Goal: Task Accomplishment & Management: Complete application form

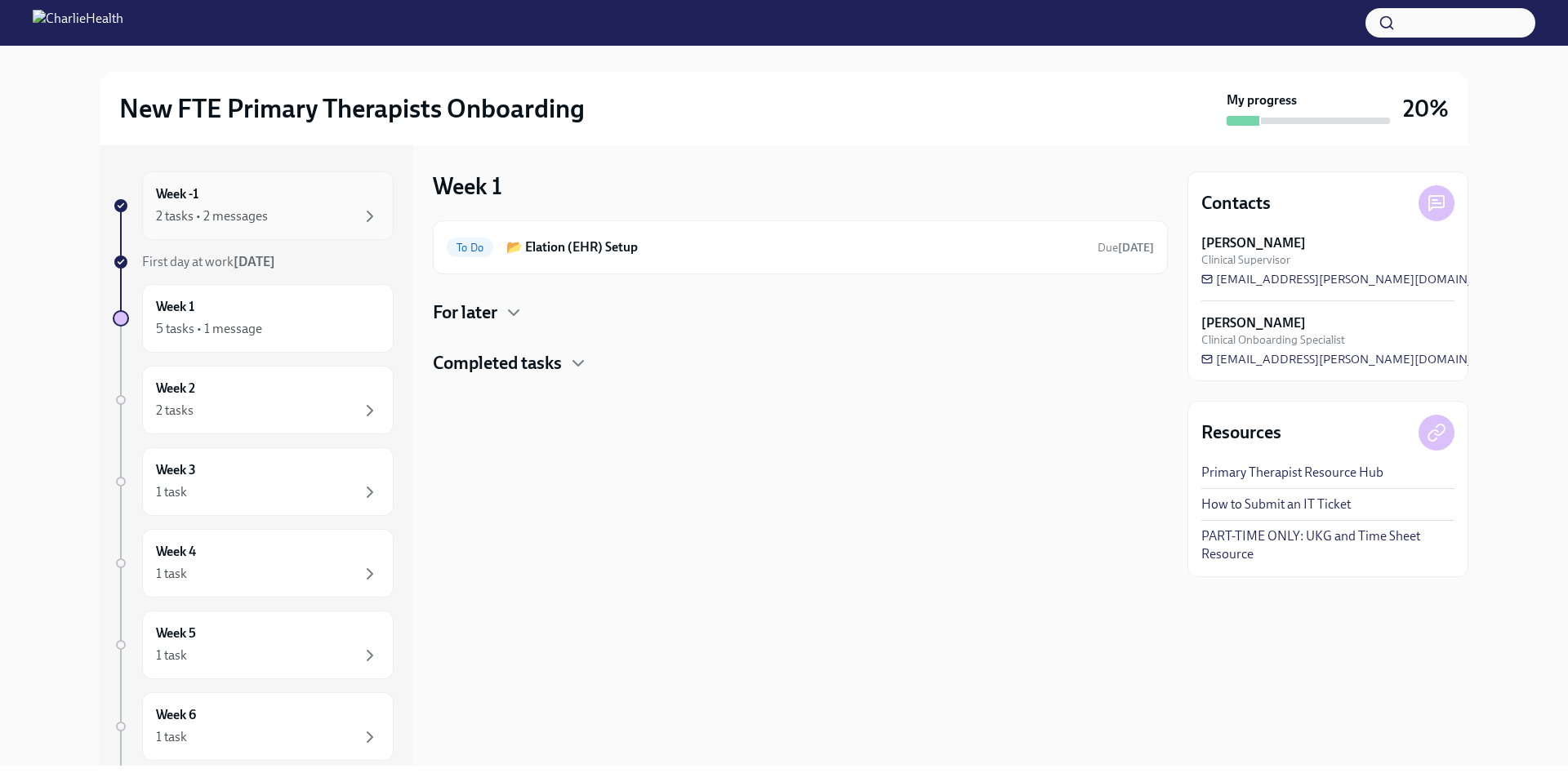
click at [261, 220] on div "2 tasks • 2 messages" at bounding box center [211, 216] width 112 height 18
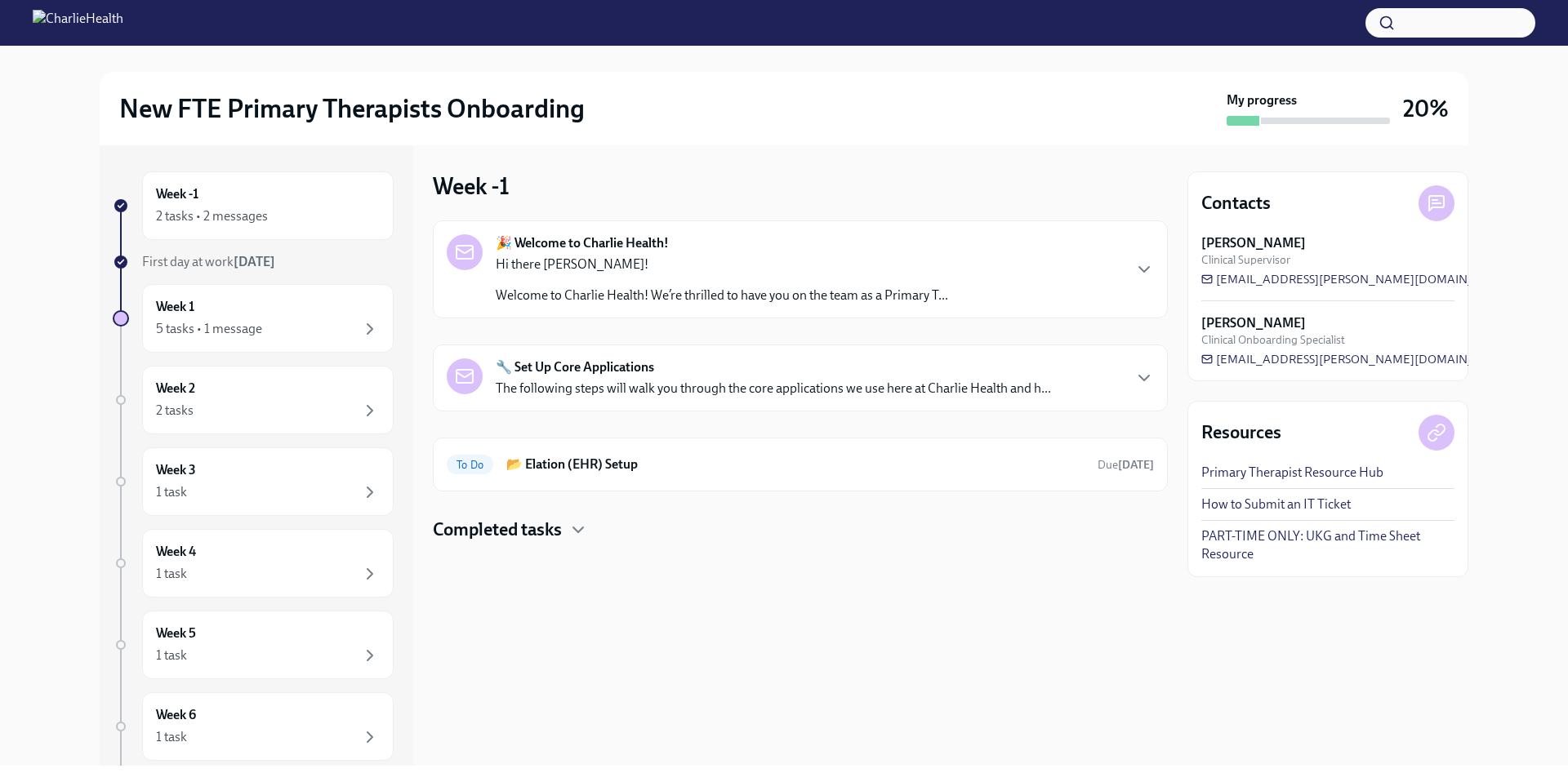
click at [551, 524] on h4 "Completed tasks" at bounding box center [497, 530] width 129 height 25
click at [235, 333] on div "5 tasks • 1 message" at bounding box center [208, 329] width 106 height 18
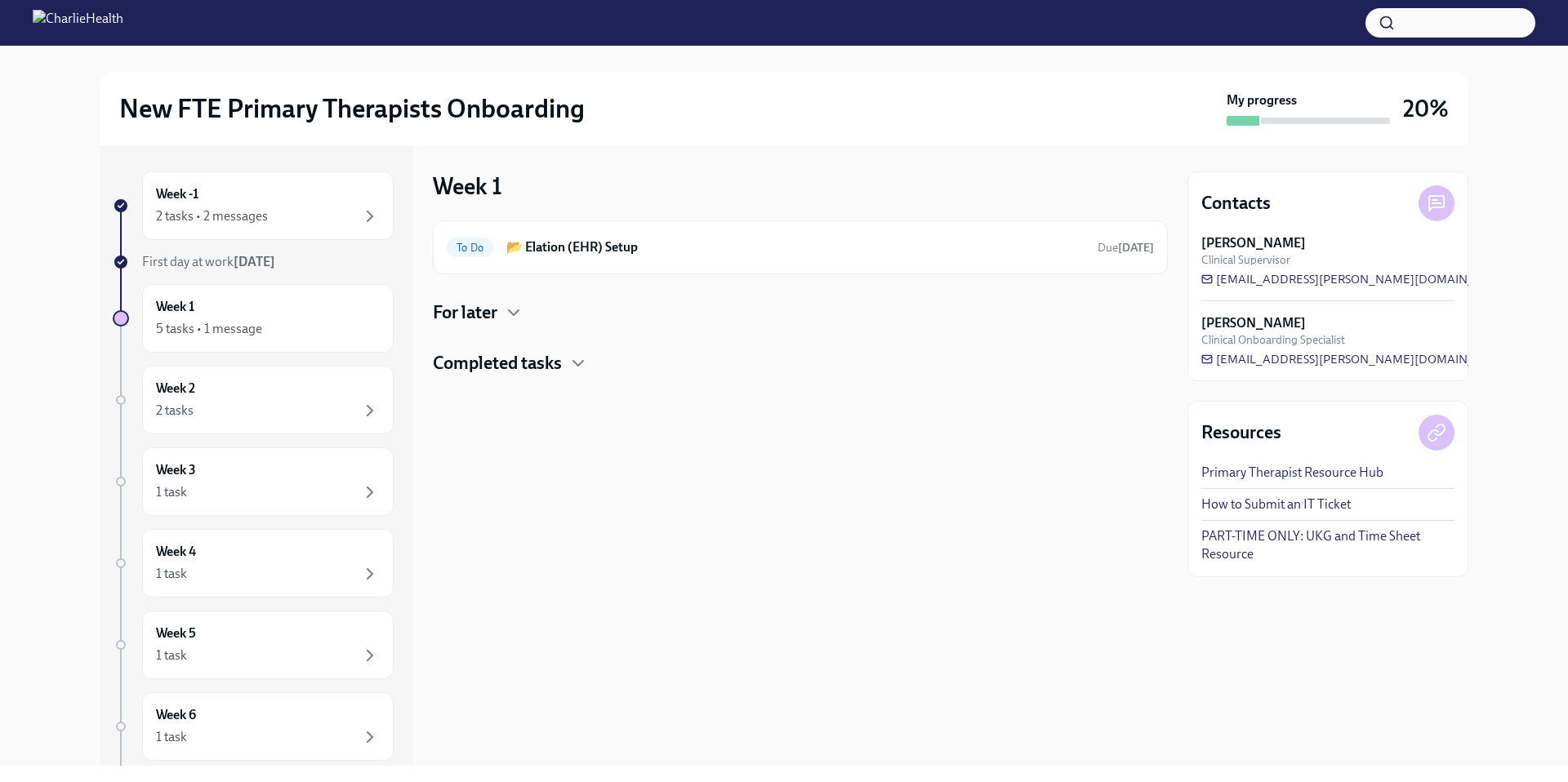
click at [484, 361] on h4 "Completed tasks" at bounding box center [497, 363] width 129 height 25
click at [469, 311] on h4 "For later" at bounding box center [465, 313] width 64 height 25
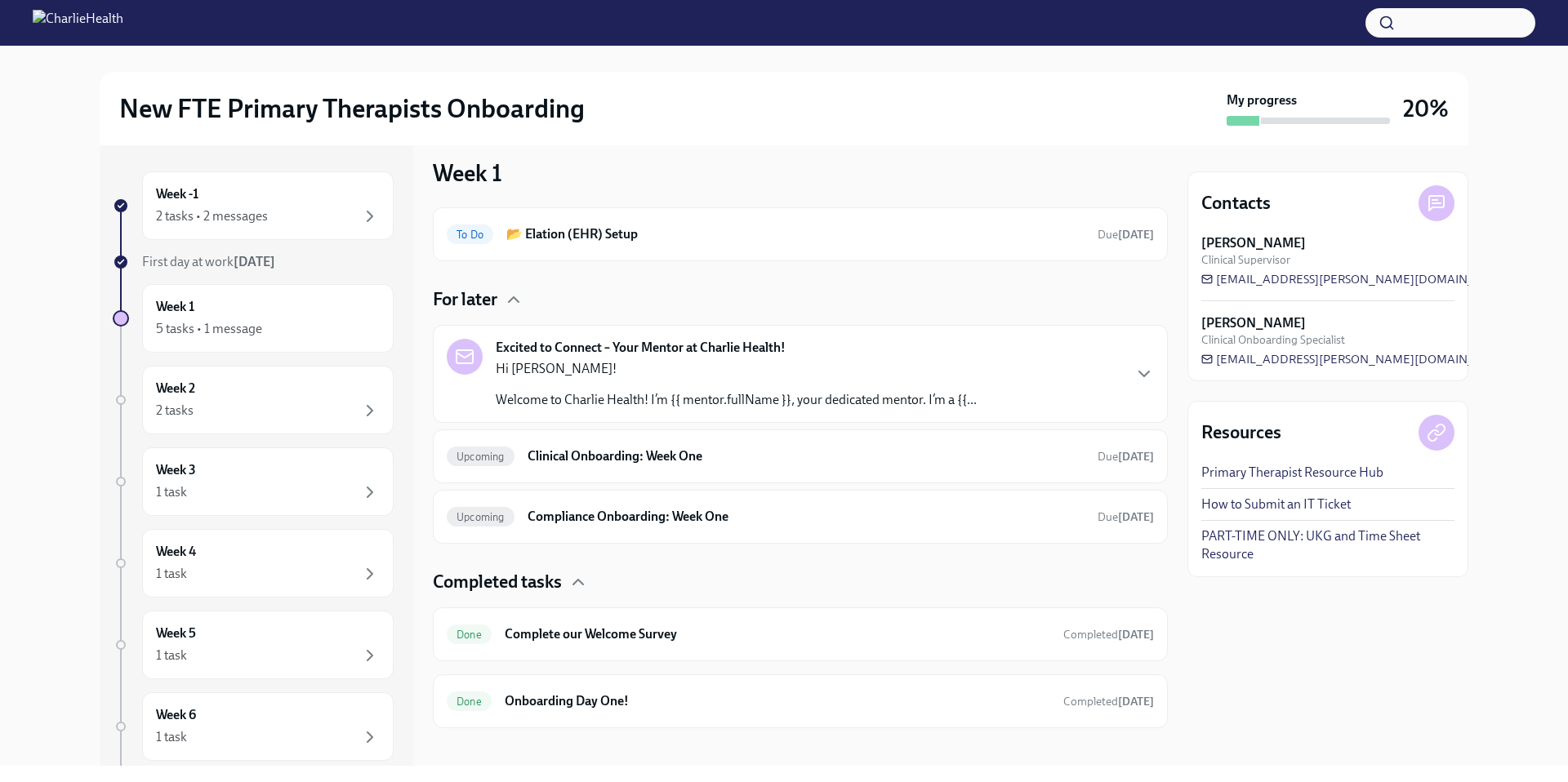
scroll to position [28, 0]
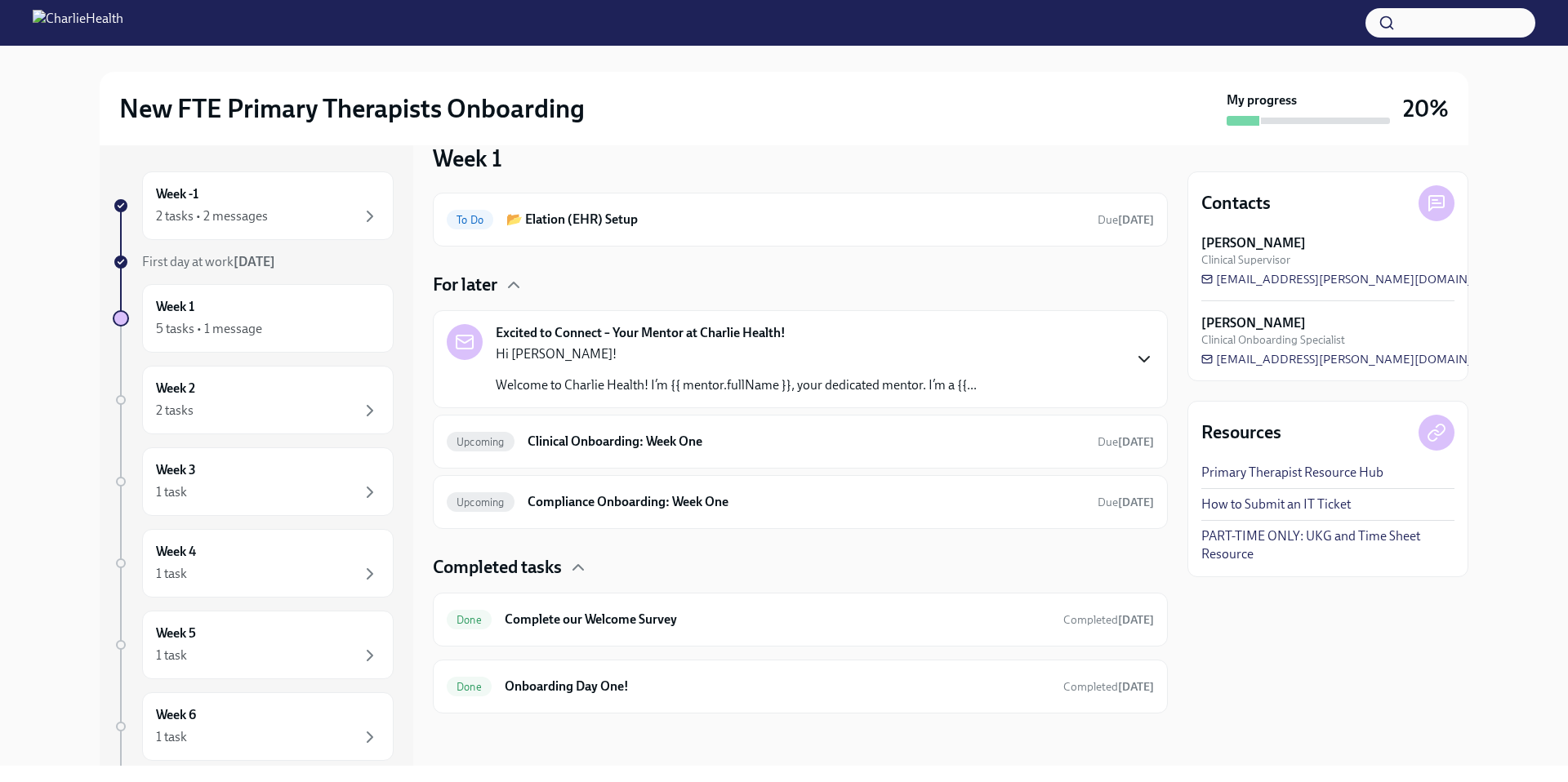
click at [1139, 363] on icon "button" at bounding box center [1143, 358] width 19 height 19
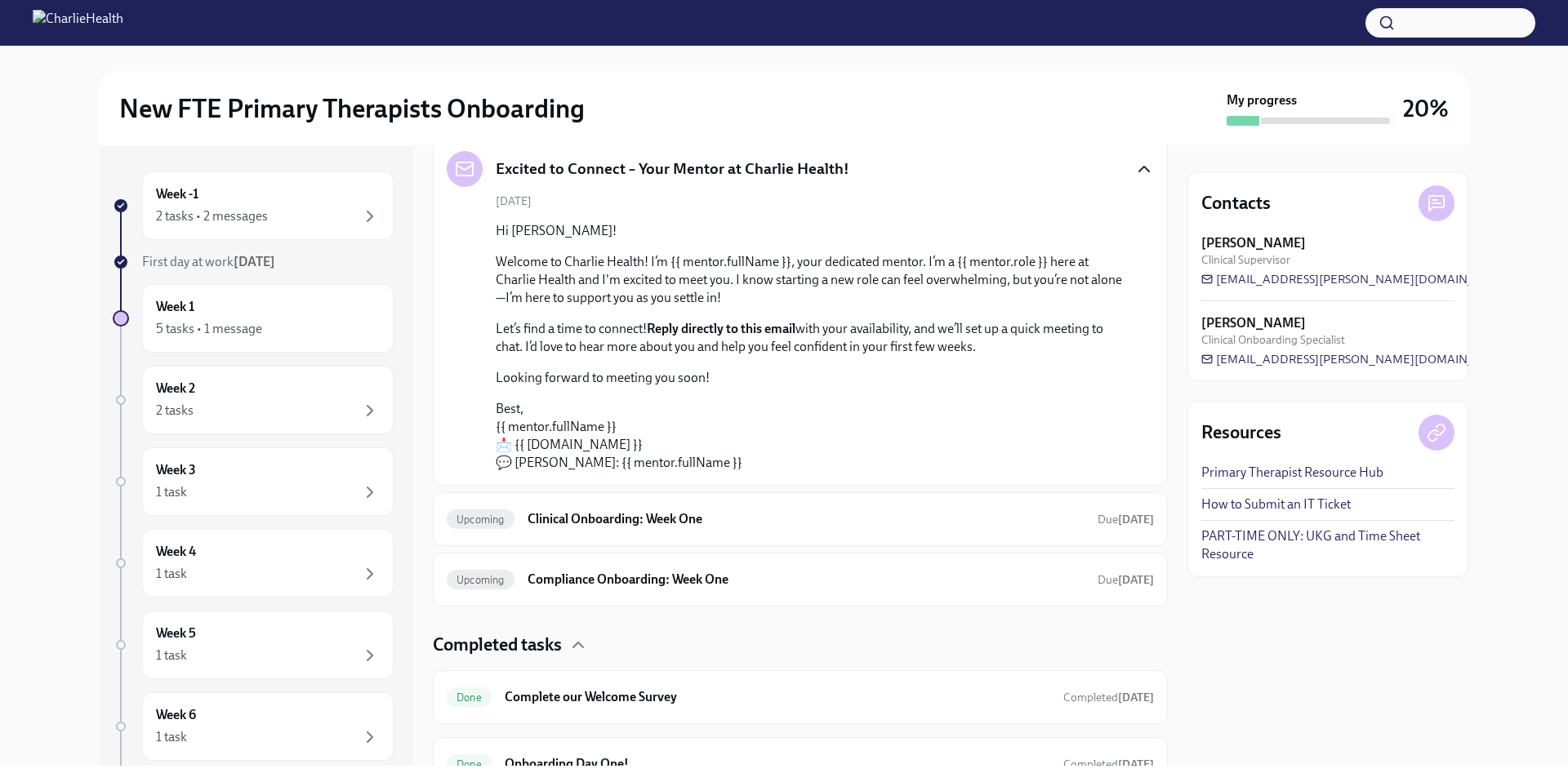
scroll to position [223, 0]
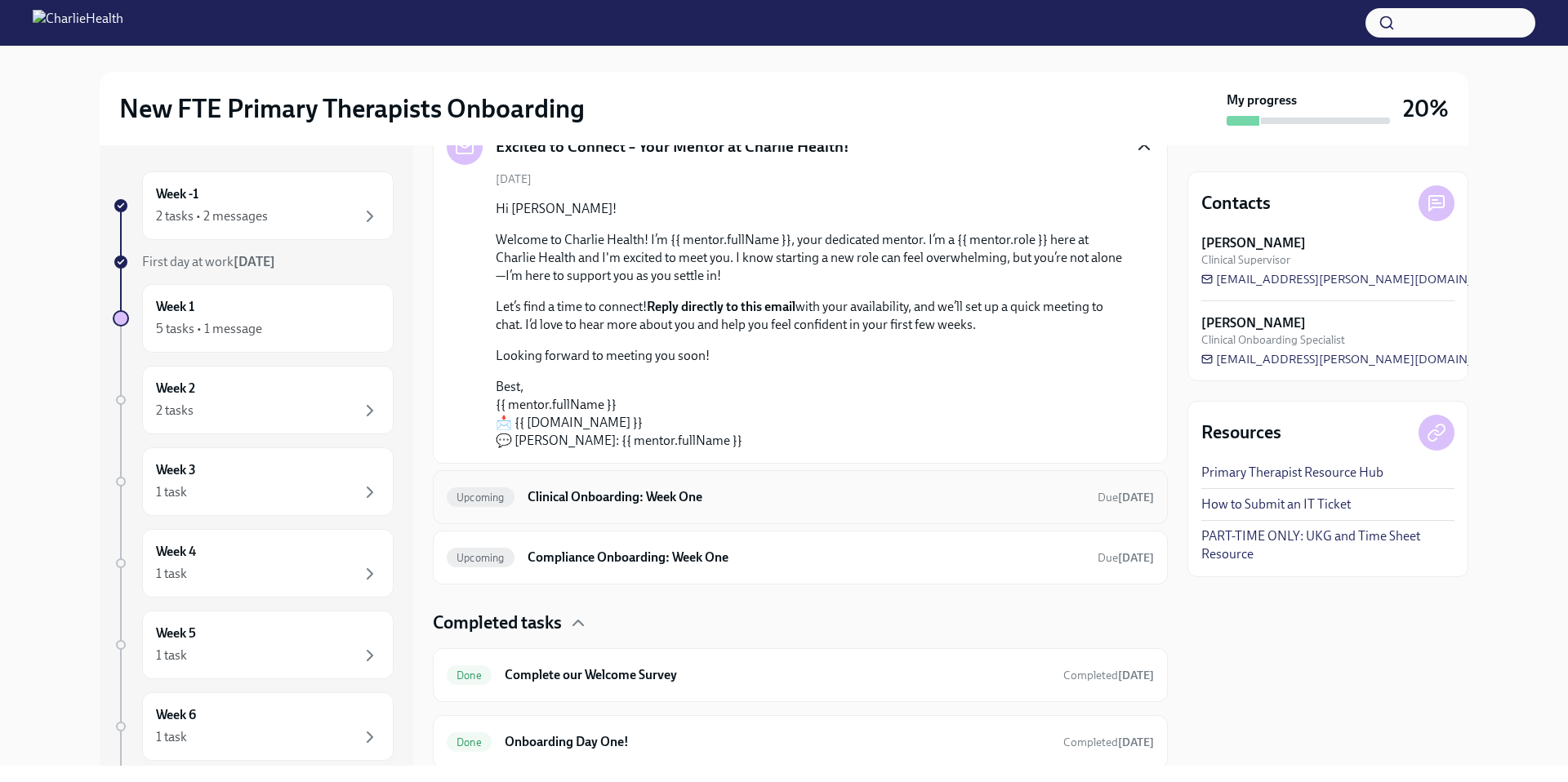
click at [703, 495] on h6 "Clinical Onboarding: Week One" at bounding box center [806, 497] width 556 height 18
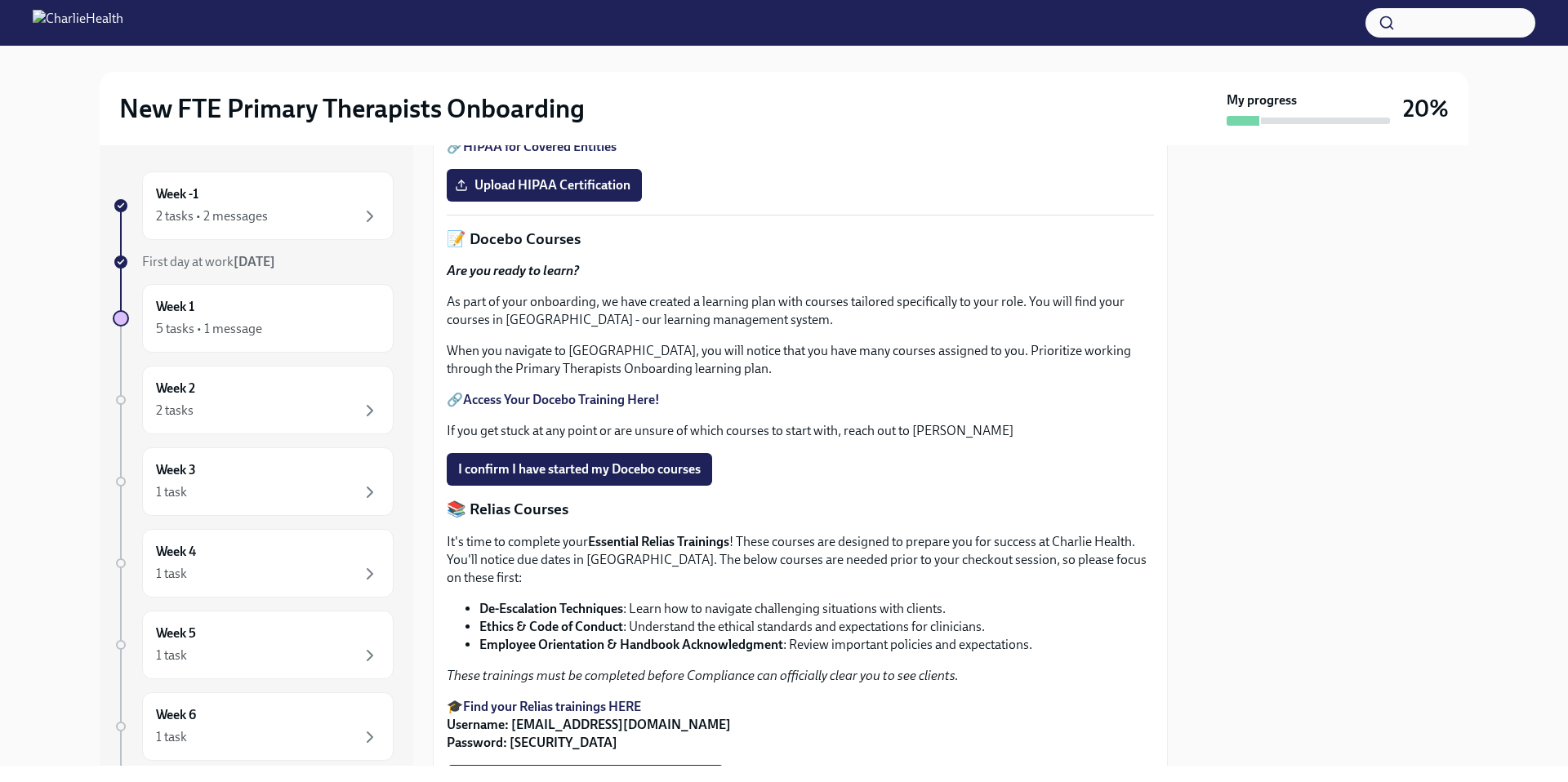
scroll to position [500, 0]
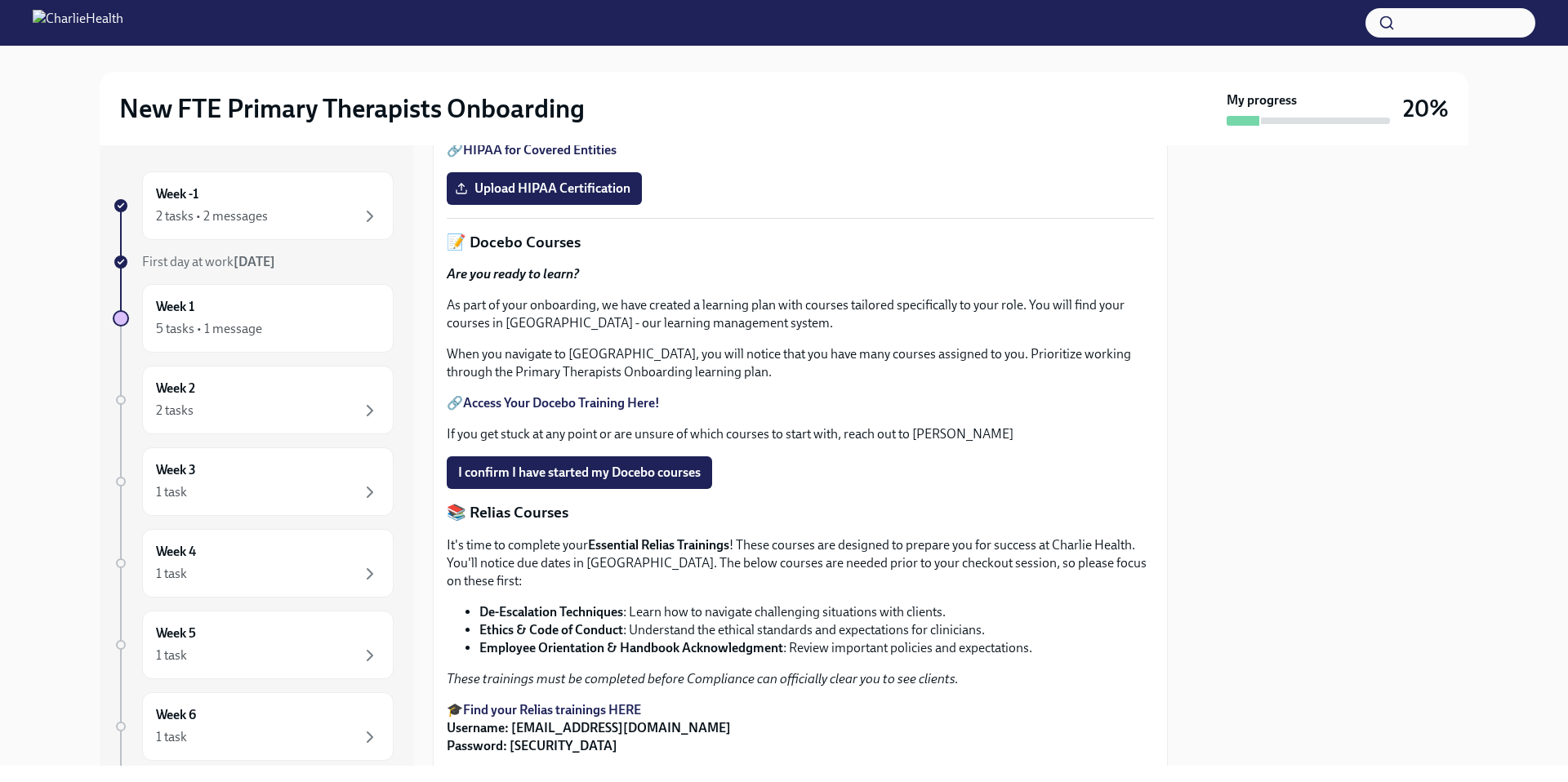
click at [556, 158] on link "HIPAA for Covered Entities" at bounding box center [539, 150] width 154 height 15
click at [523, 197] on span "Upload HIPAA Certification" at bounding box center [544, 188] width 172 height 16
click at [0, 0] on input "Upload HIPAA Certification" at bounding box center [0, 0] width 0 height 0
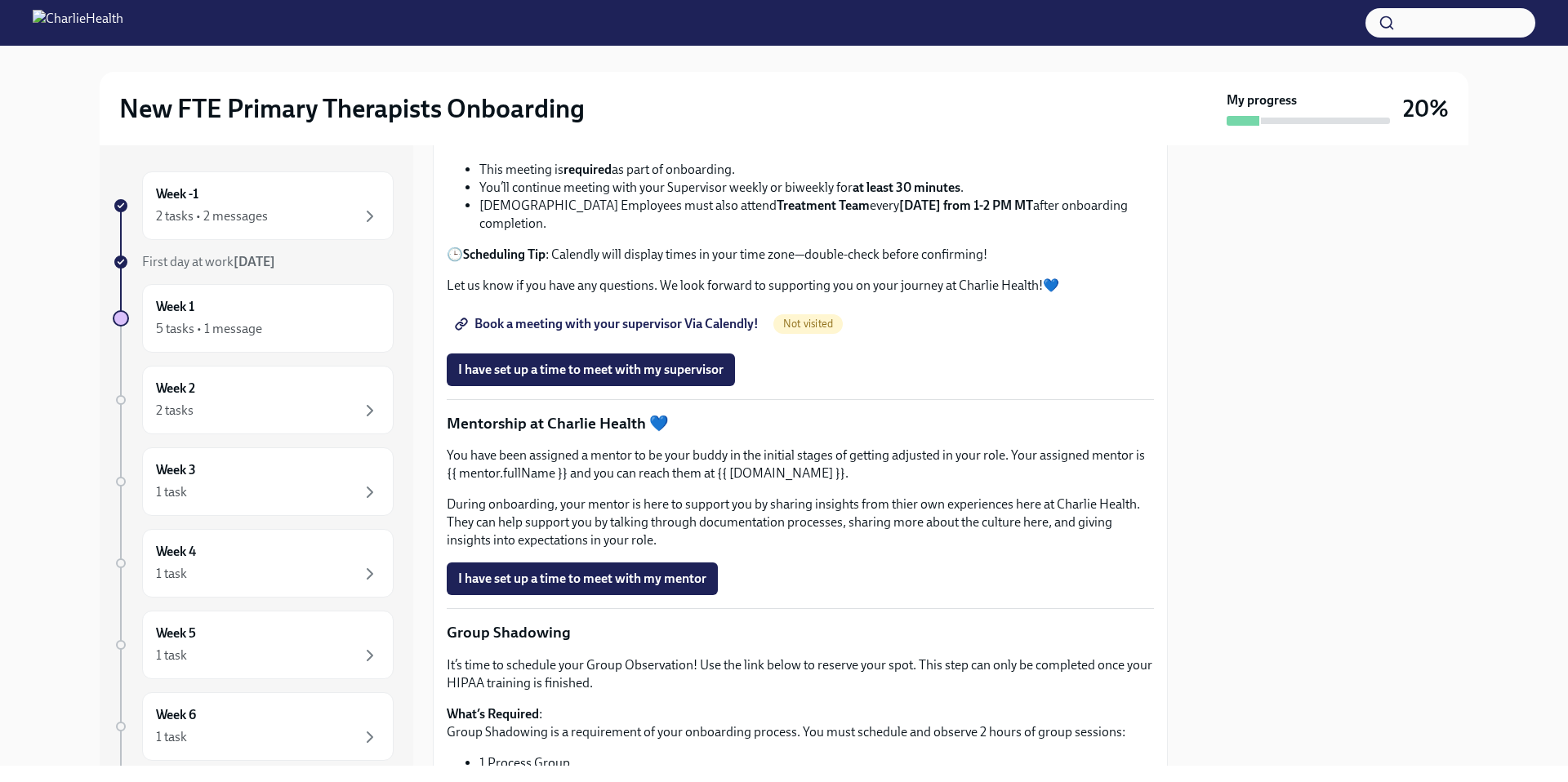
scroll to position [1267, 0]
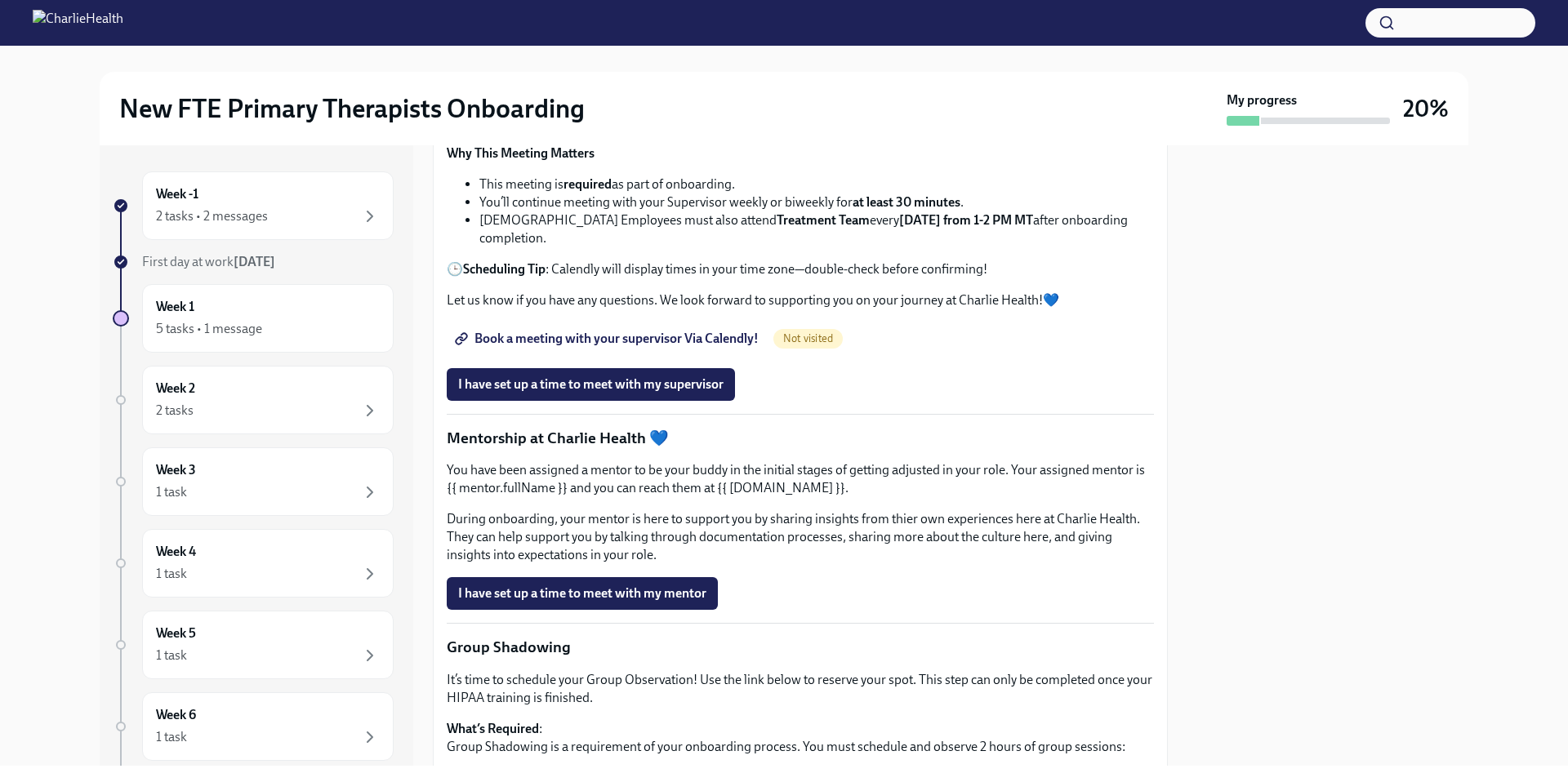
click at [647, 347] on span "Book a meeting with your supervisor Via Calendly!" at bounding box center [608, 338] width 300 height 16
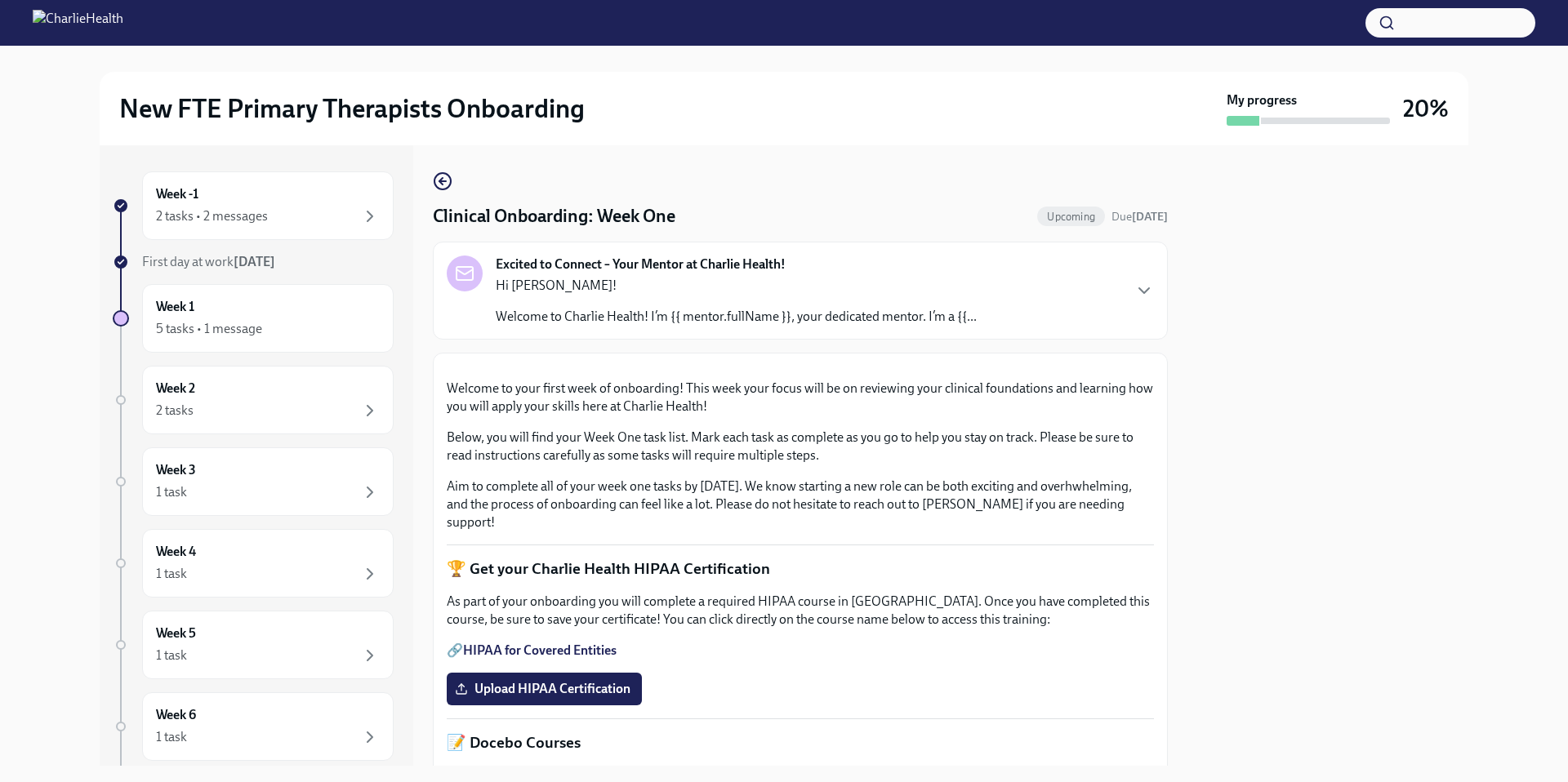
drag, startPoint x: 1225, startPoint y: 551, endPoint x: 1204, endPoint y: 556, distance: 21.6
click at [1225, 551] on div at bounding box center [1328, 455] width 281 height 620
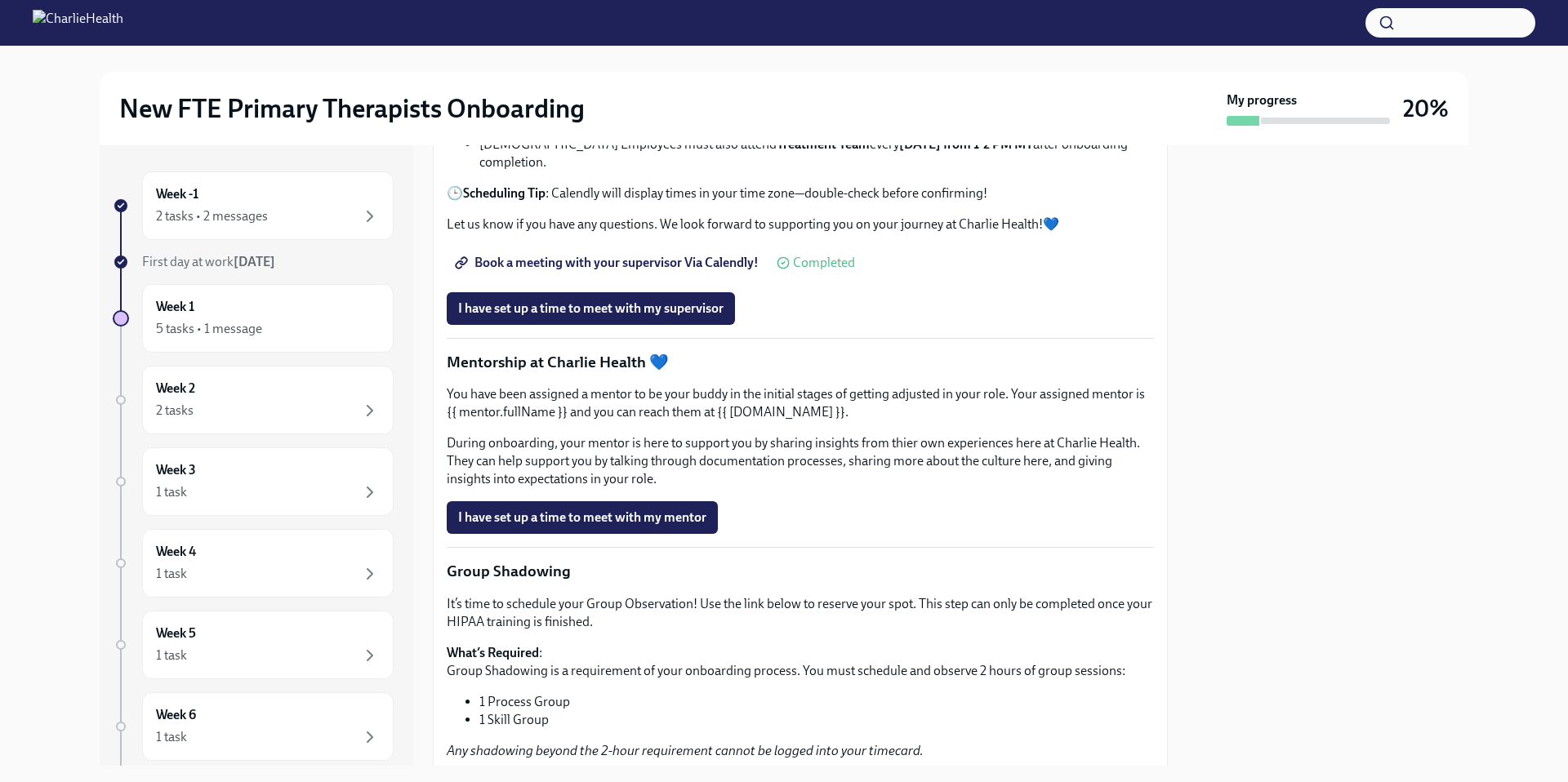
scroll to position [1346, 0]
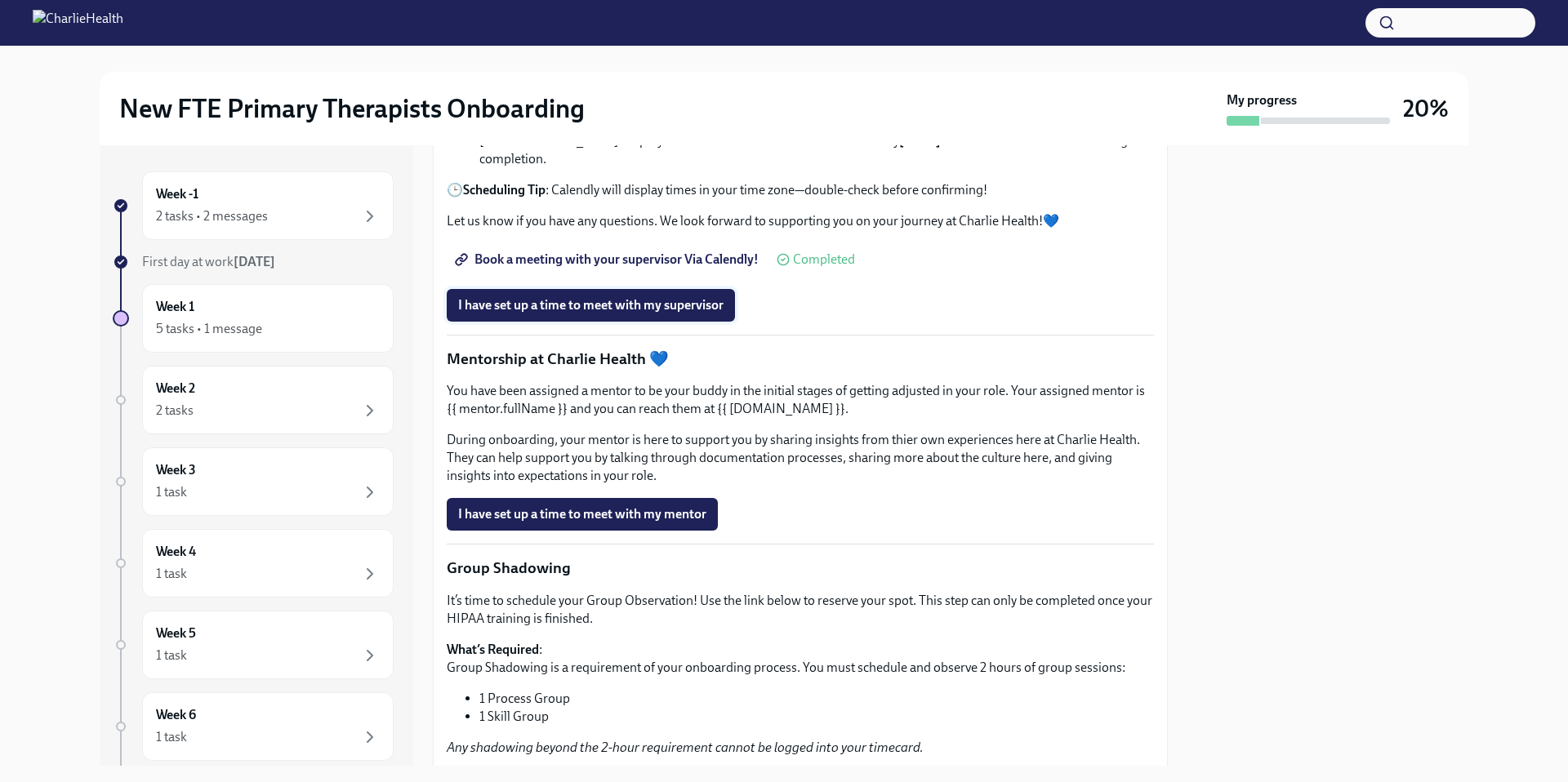
click at [596, 314] on span "I have set up a time to meet with my supervisor" at bounding box center [591, 305] width 266 height 16
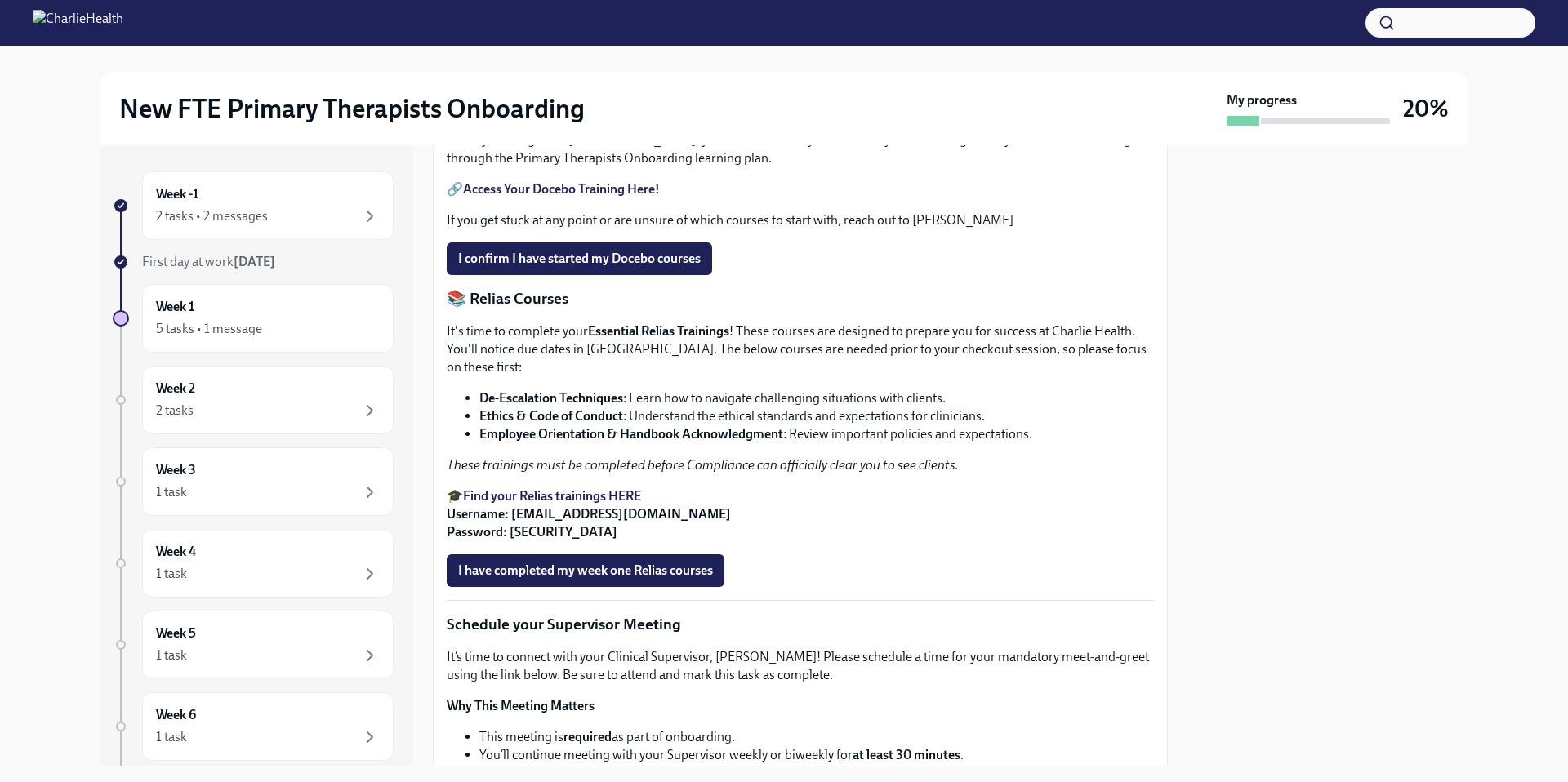
scroll to position [616, 0]
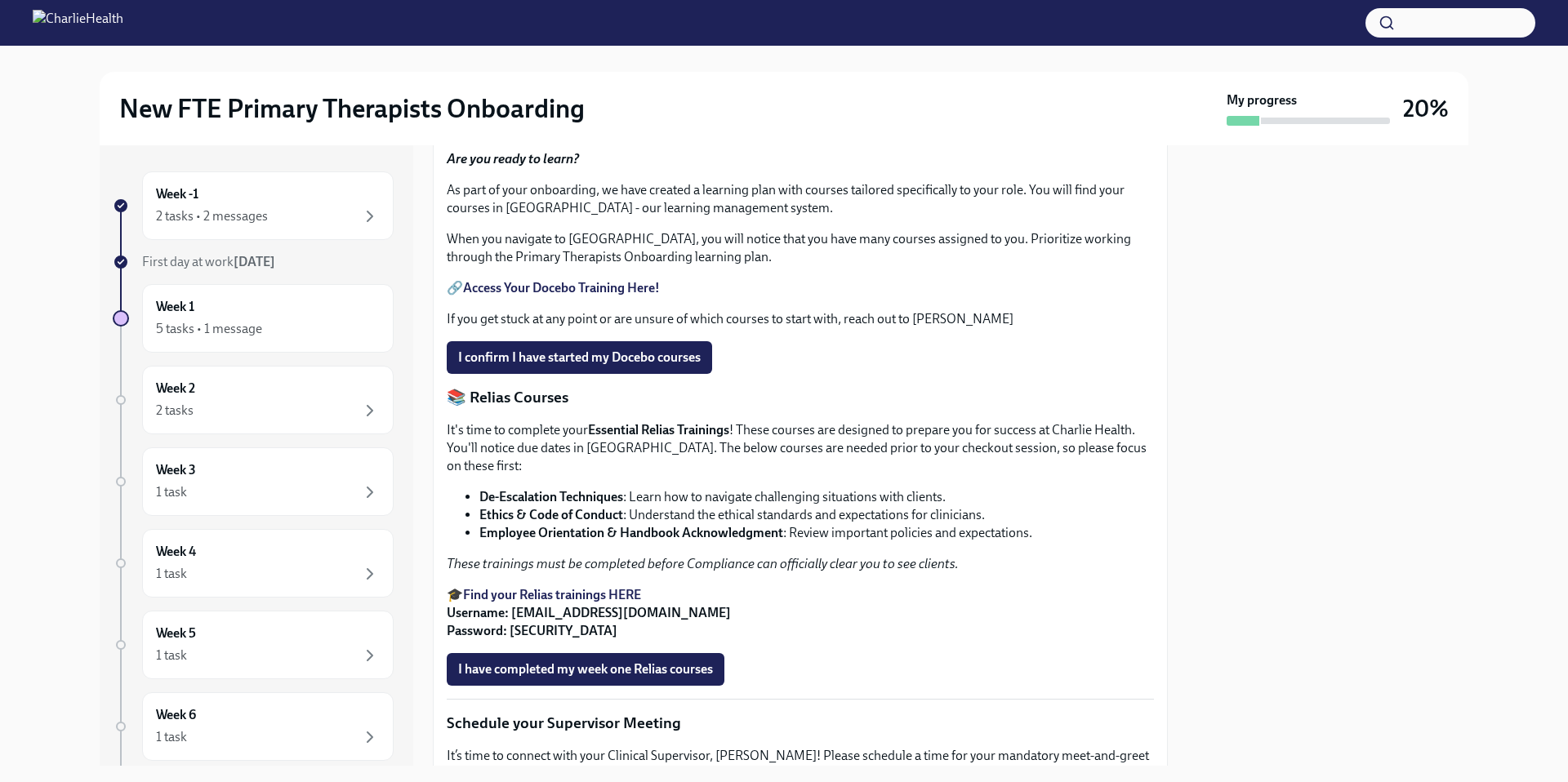
click at [1265, 555] on div at bounding box center [1328, 455] width 281 height 620
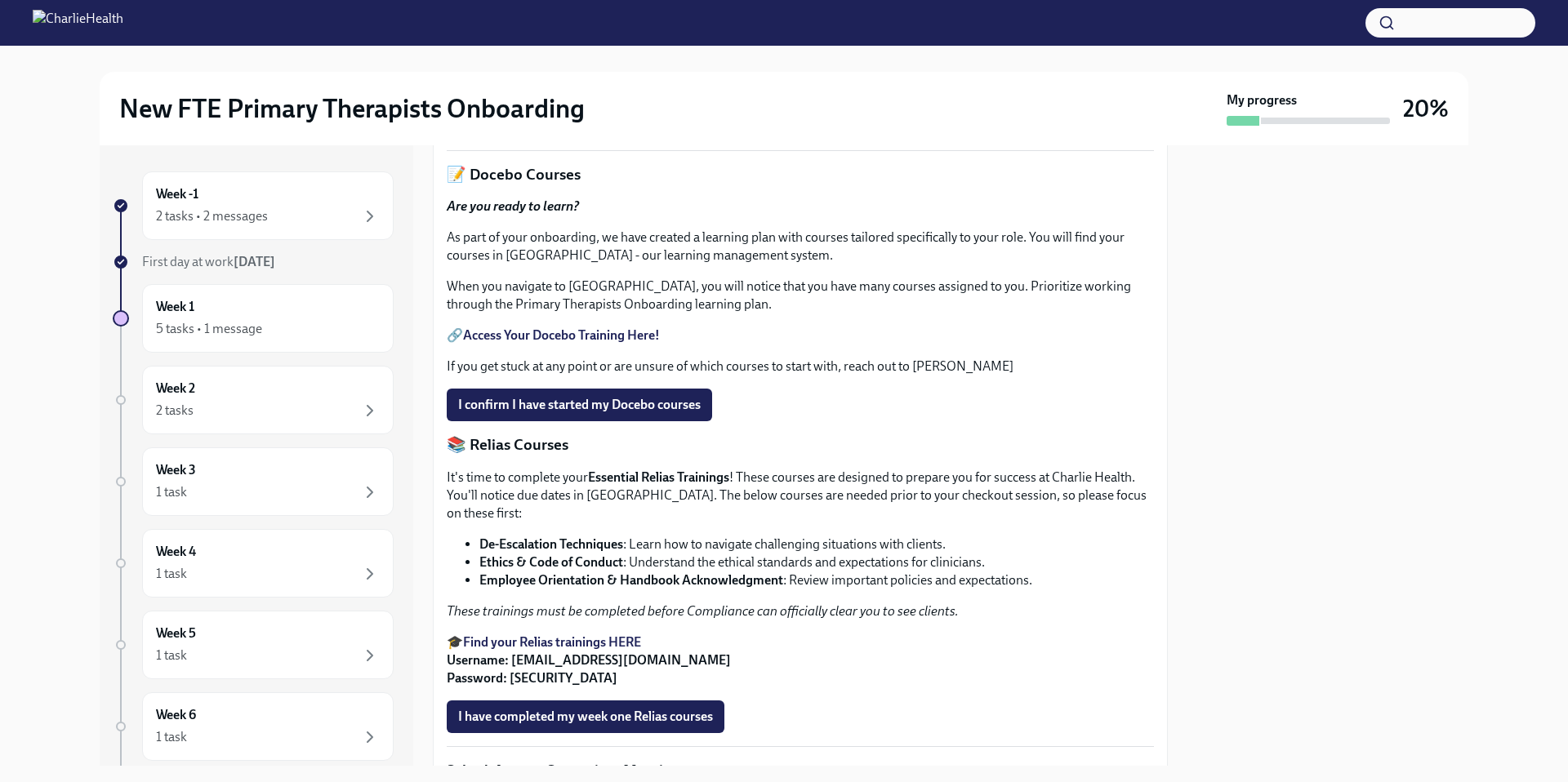
scroll to position [567, 0]
click at [575, 91] on link "HIPAA for Covered Entities" at bounding box center [539, 83] width 154 height 15
click at [555, 130] on span "Upload HIPAA Certification" at bounding box center [544, 121] width 172 height 16
click at [0, 0] on input "Upload HIPAA Certification" at bounding box center [0, 0] width 0 height 0
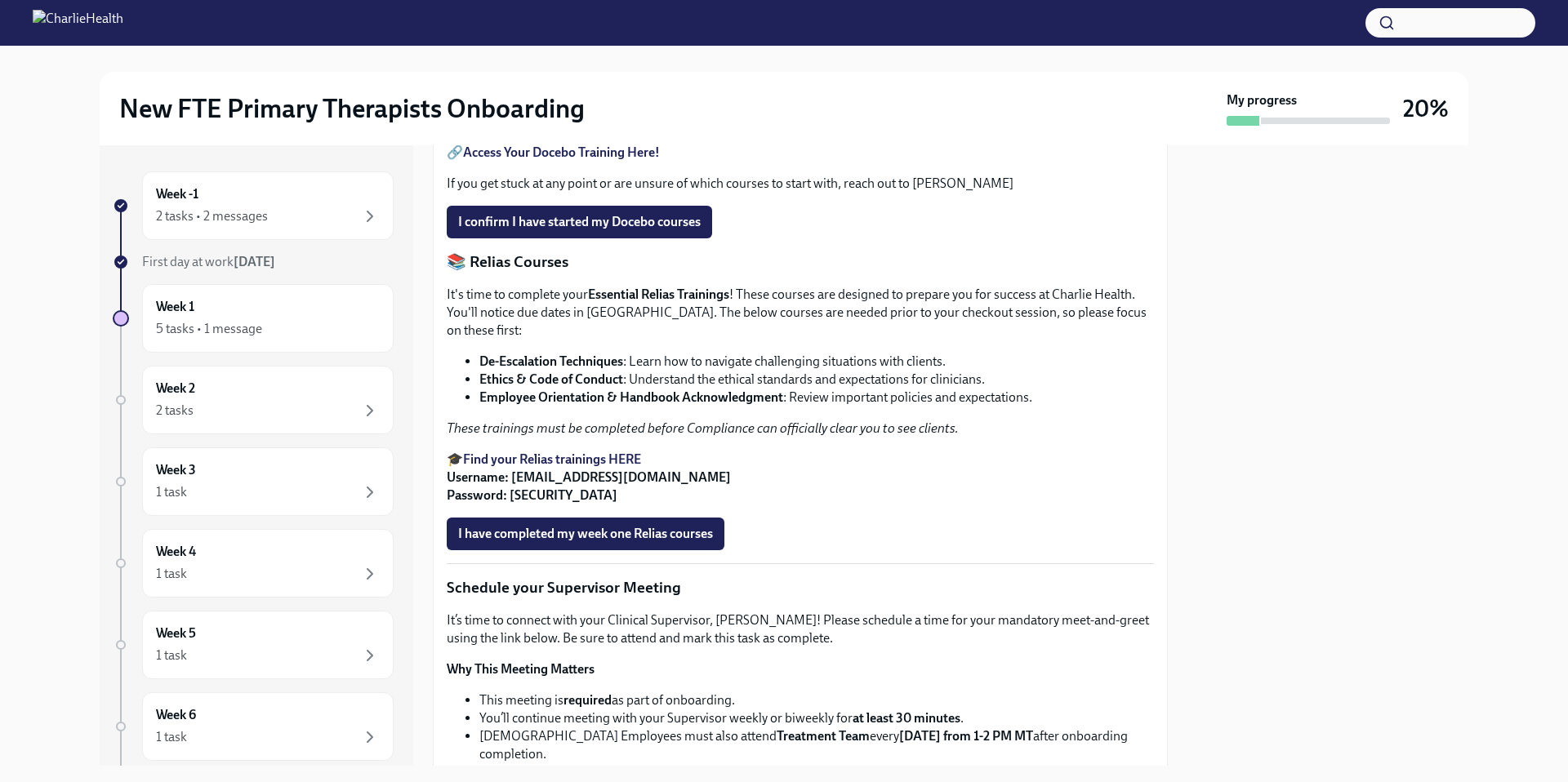
scroll to position [771, 0]
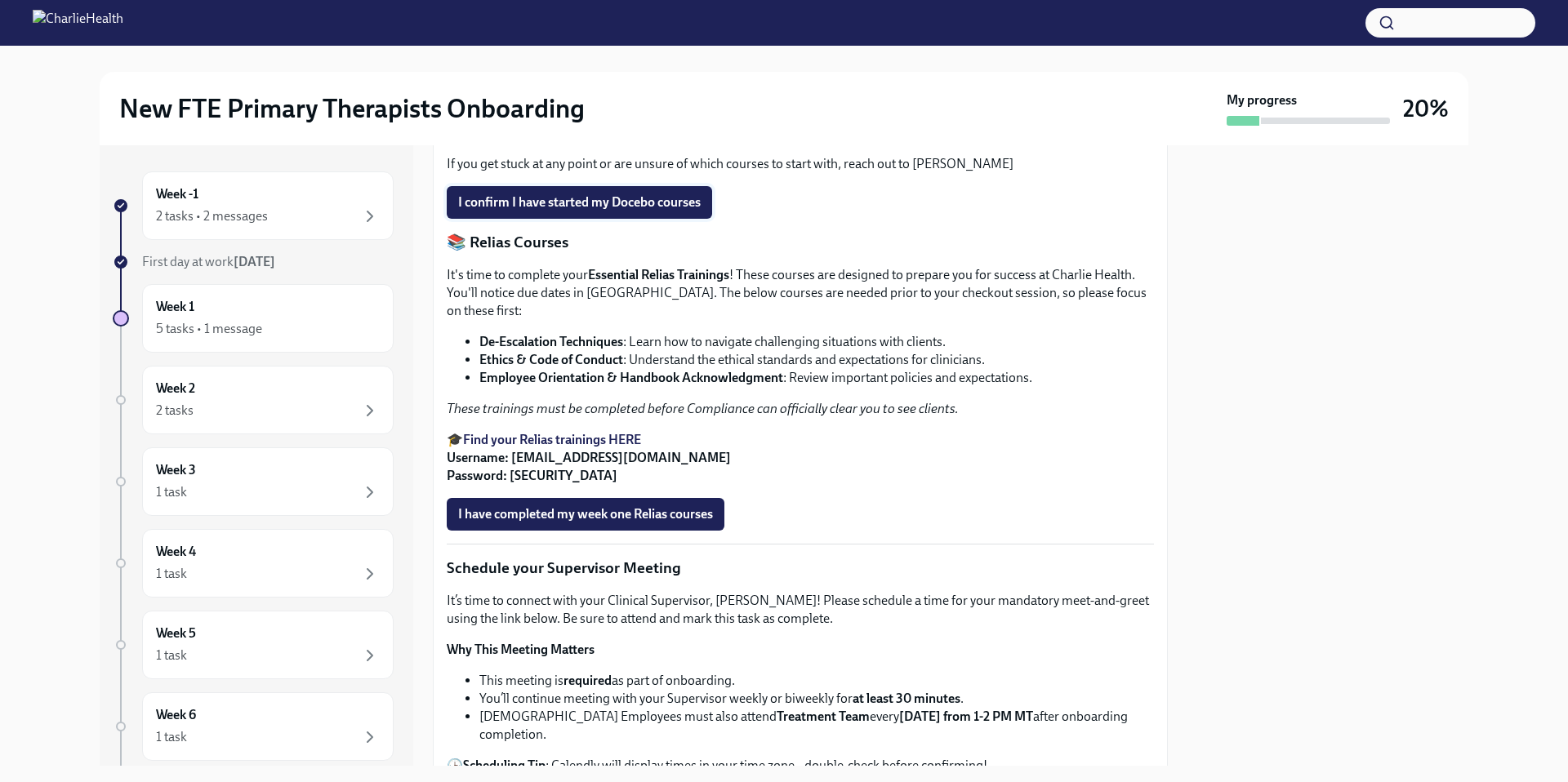
click at [644, 210] on span "I confirm I have started my Docebo courses" at bounding box center [579, 202] width 243 height 16
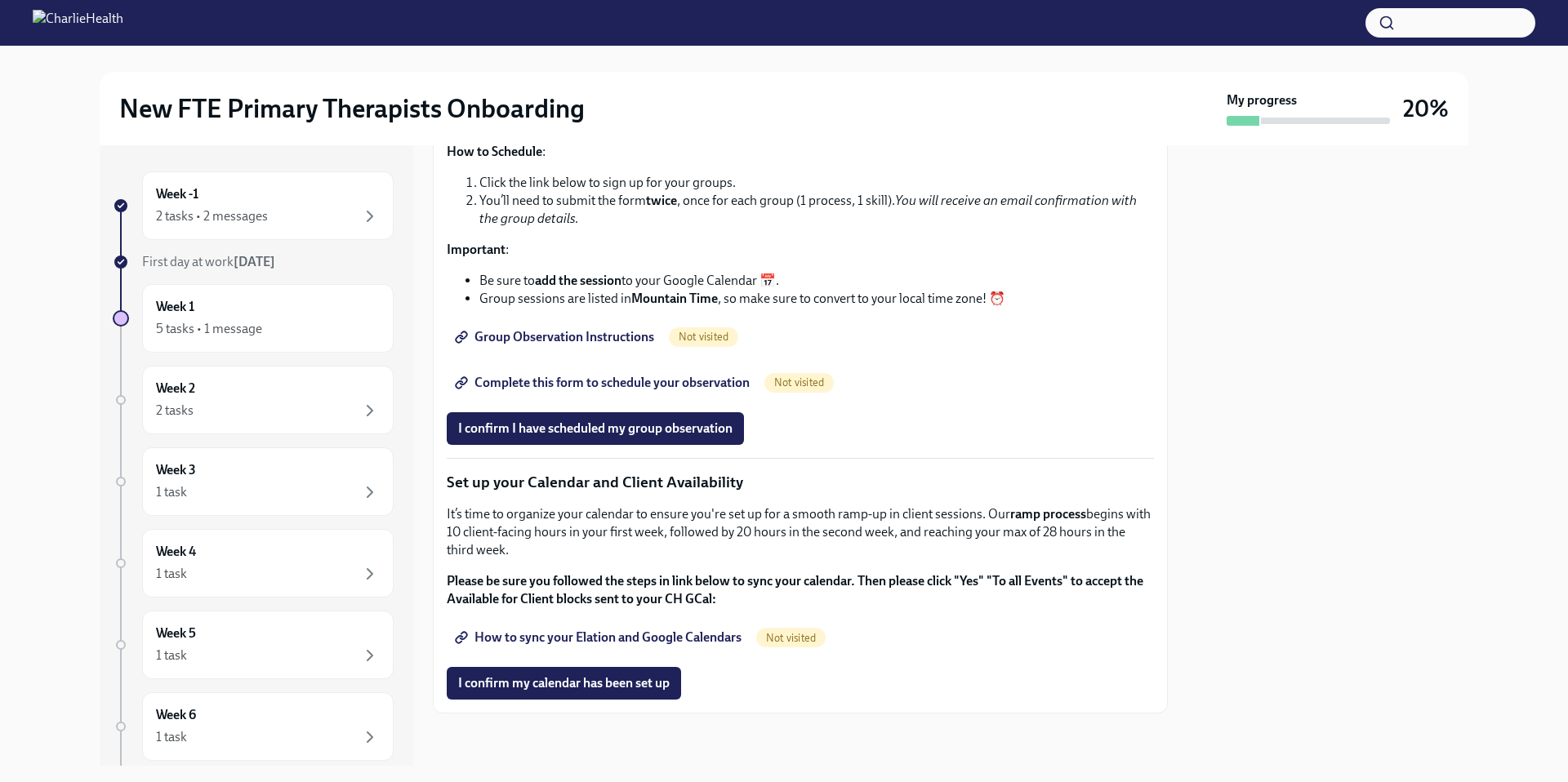
scroll to position [2163, 0]
click at [539, 345] on span "Group Observation Instructions" at bounding box center [555, 337] width 196 height 16
click at [555, 388] on span "Complete this form to schedule your observation" at bounding box center [603, 382] width 292 height 16
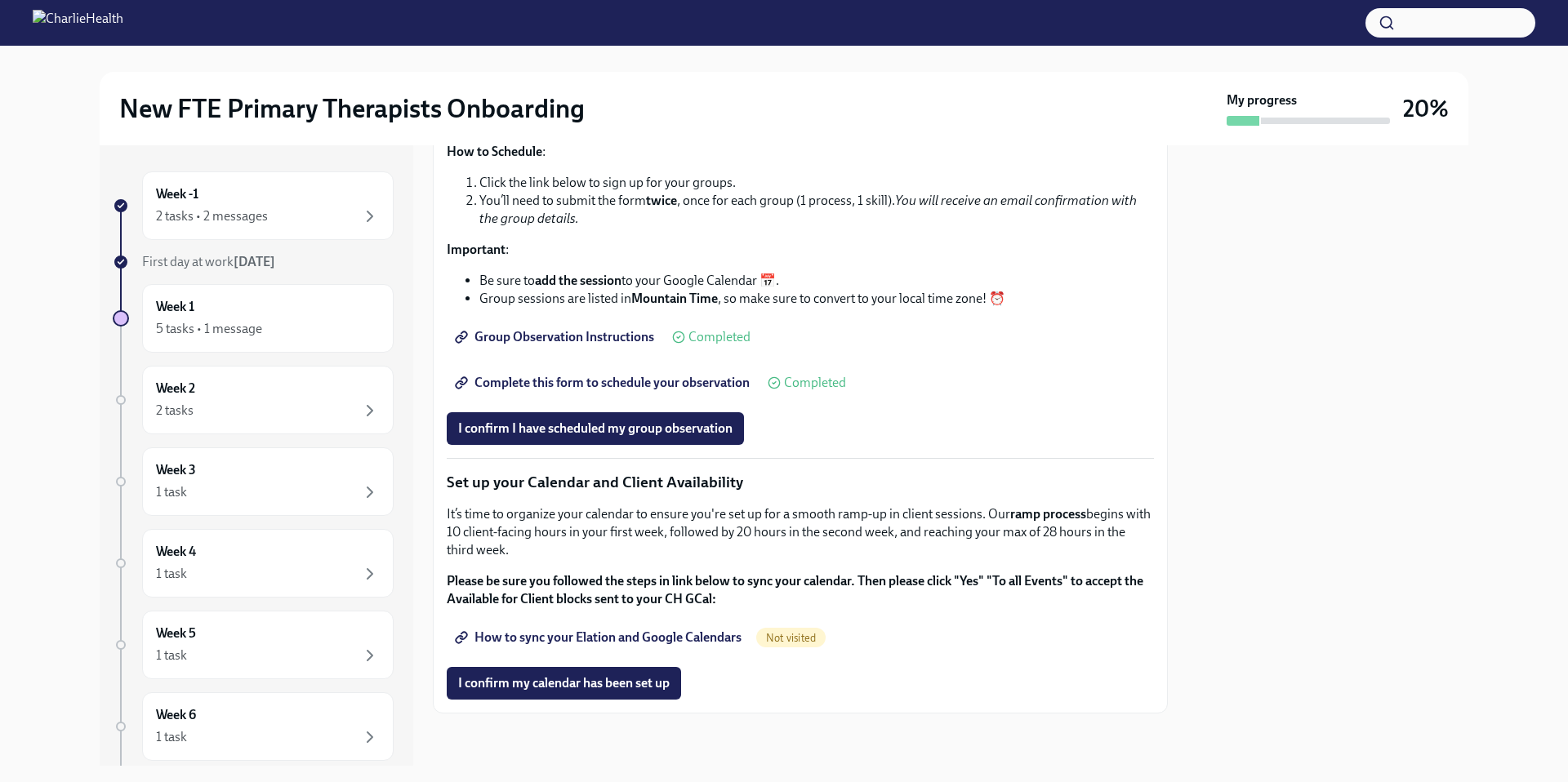
click at [603, 345] on span "Group Observation Instructions" at bounding box center [555, 337] width 196 height 16
click at [621, 437] on span "I confirm I have scheduled my group observation" at bounding box center [595, 428] width 274 height 16
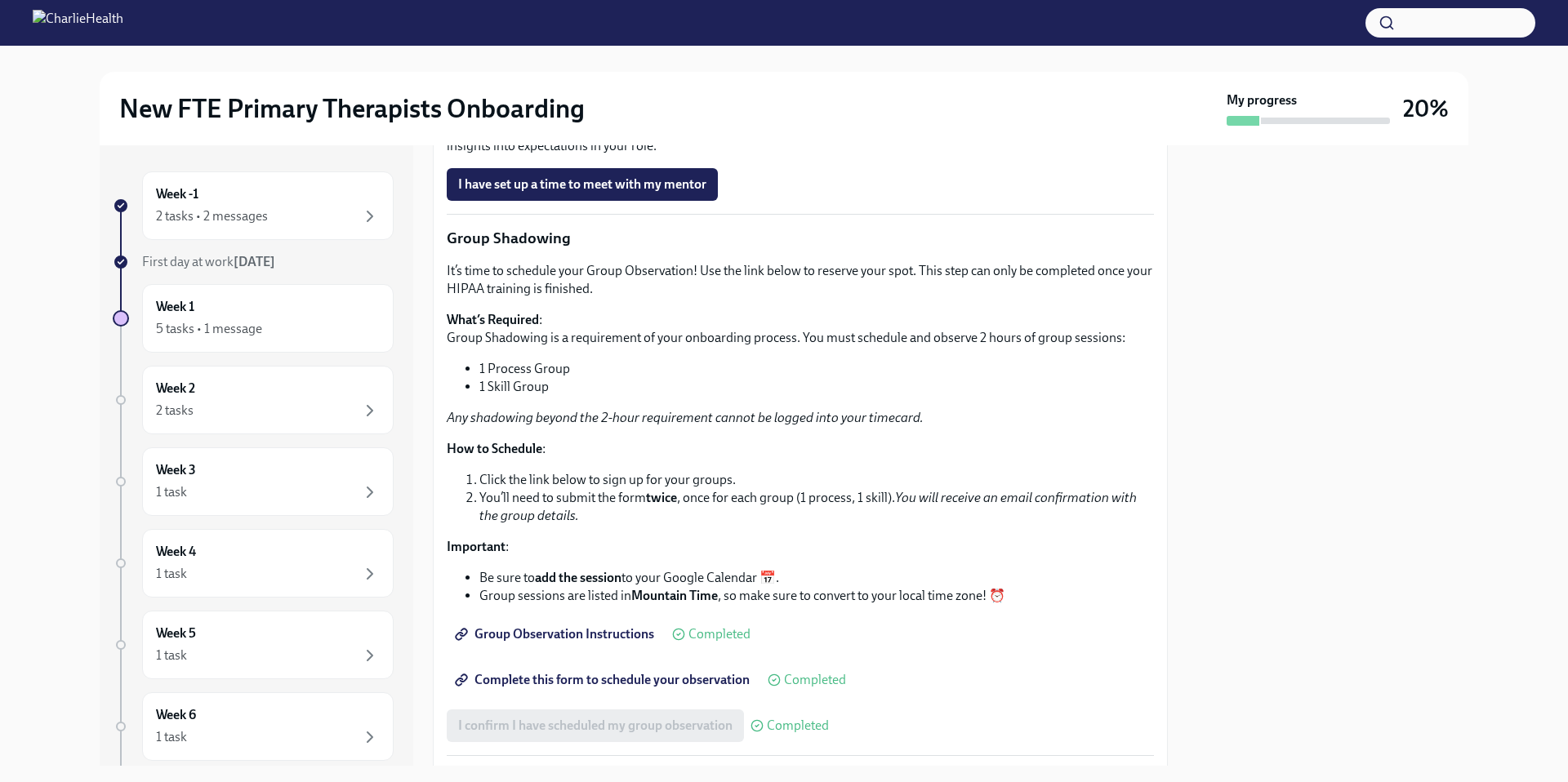
scroll to position [2192, 0]
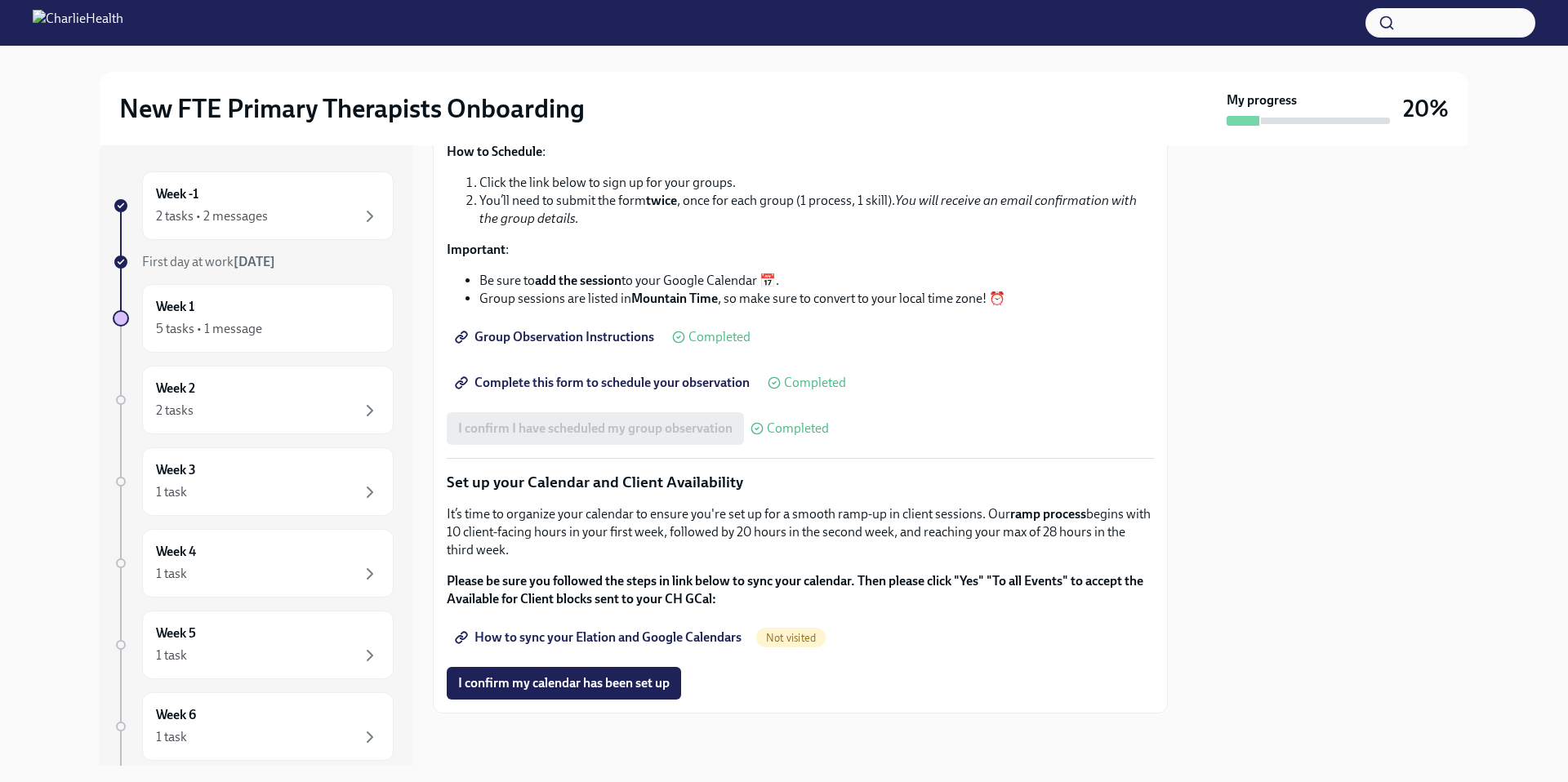
click at [678, 641] on span "How to sync your Elation and Google Calendars" at bounding box center [599, 637] width 283 height 16
